Goal: Information Seeking & Learning: Find specific fact

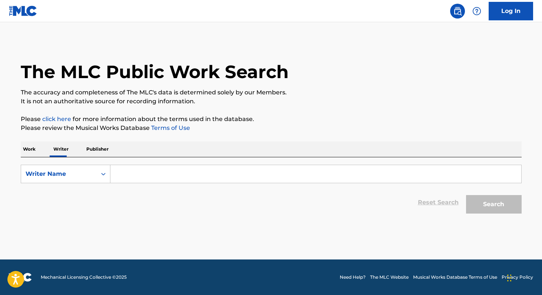
click at [29, 148] on p "Work" at bounding box center [29, 150] width 17 height 16
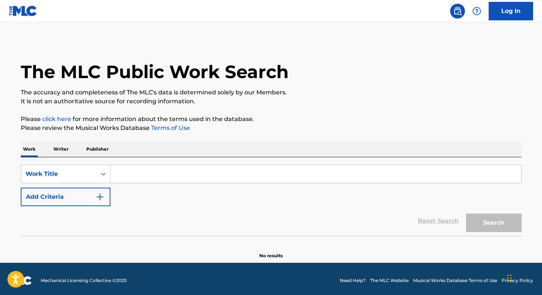
click at [168, 177] on input "Search Form" at bounding box center [315, 174] width 411 height 18
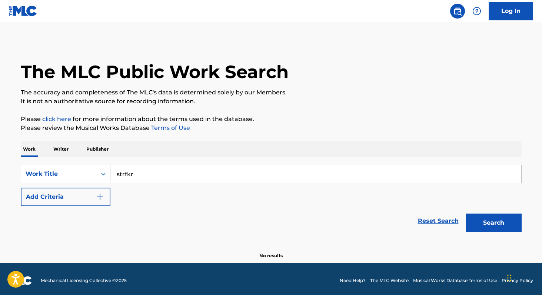
type input "strfkr"
click at [466, 214] on button "Search" at bounding box center [494, 223] width 56 height 19
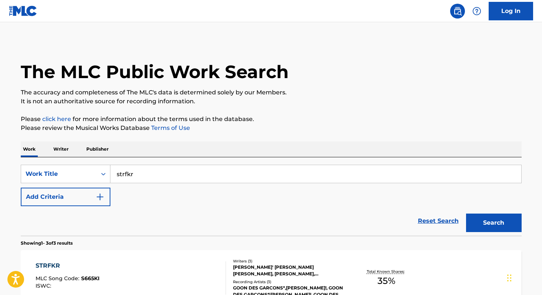
click at [68, 149] on p "Writer" at bounding box center [61, 150] width 20 height 16
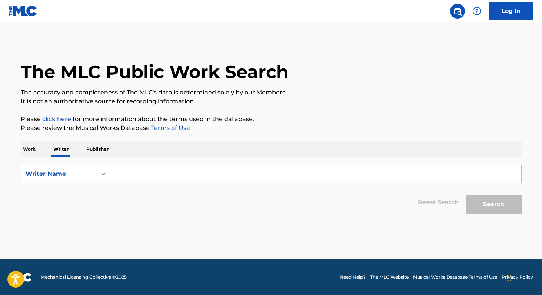
click at [120, 170] on input "Search Form" at bounding box center [315, 174] width 411 height 18
click at [466, 195] on button "Search" at bounding box center [494, 204] width 56 height 19
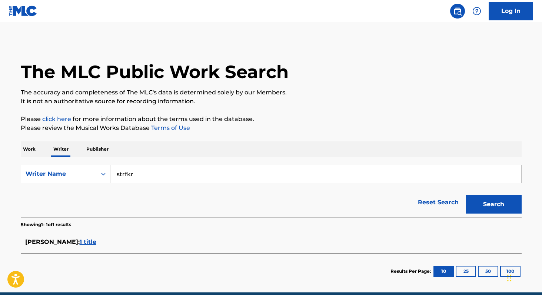
scroll to position [33, 0]
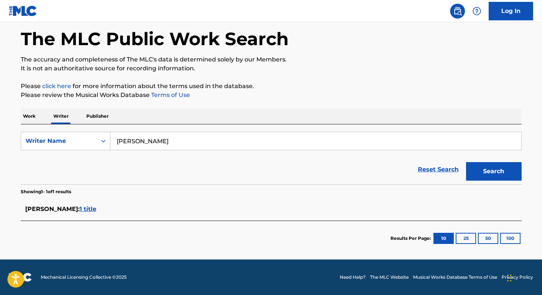
type input "[PERSON_NAME]"
click at [466, 162] on button "Search" at bounding box center [494, 171] width 56 height 19
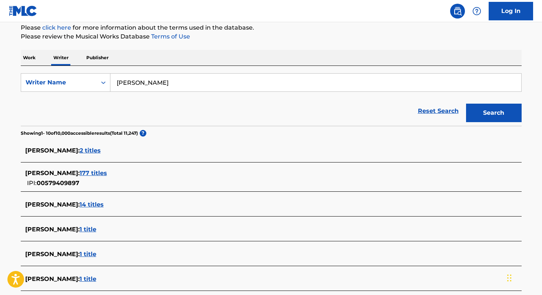
scroll to position [111, 0]
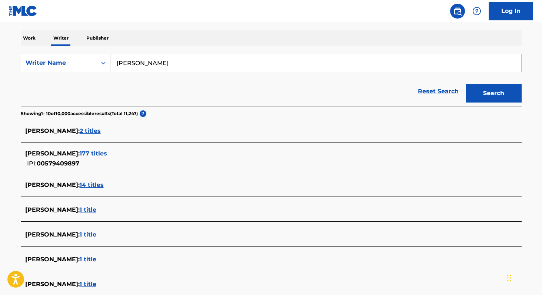
click at [90, 155] on span "177 titles" at bounding box center [93, 153] width 27 height 7
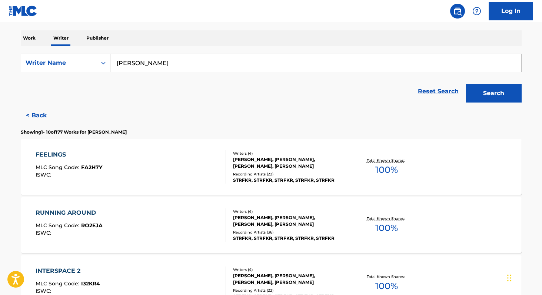
scroll to position [612, 0]
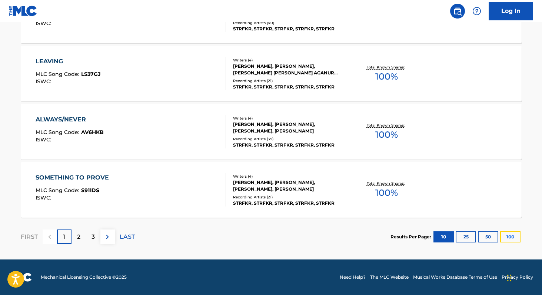
click at [507, 237] on button "100" at bounding box center [510, 237] width 20 height 11
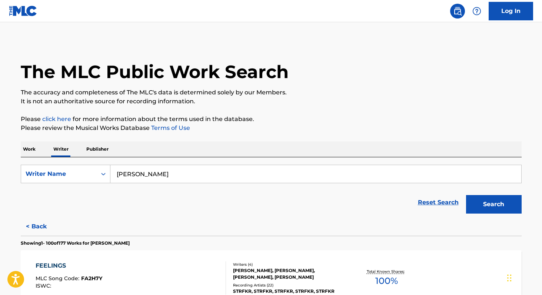
scroll to position [5703, 0]
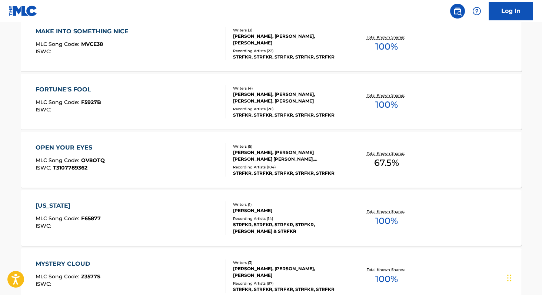
click at [270, 150] on div "[PERSON_NAME], [PERSON_NAME] [PERSON_NAME] [PERSON_NAME], [PERSON_NAME], [PERSO…" at bounding box center [289, 155] width 112 height 13
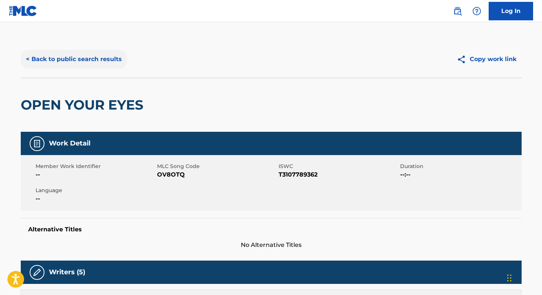
click at [108, 60] on button "< Back to public search results" at bounding box center [74, 59] width 106 height 19
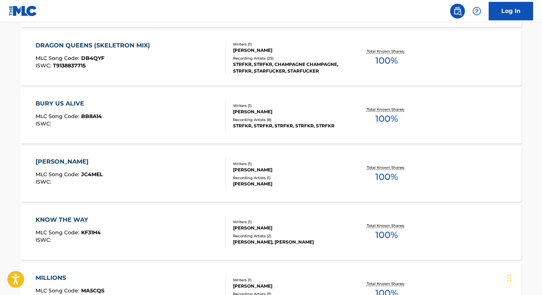
scroll to position [1722, 0]
